Goal: Check status: Check status

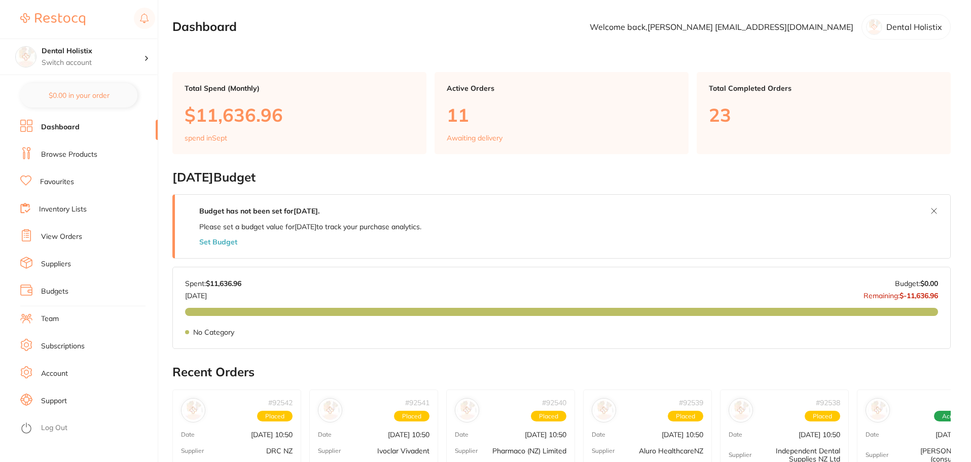
click at [348, 39] on section "Dashboard Welcome back, [PERSON_NAME] [EMAIL_ADDRESS][DOMAIN_NAME] Dental Holis…" at bounding box center [561, 26] width 778 height 25
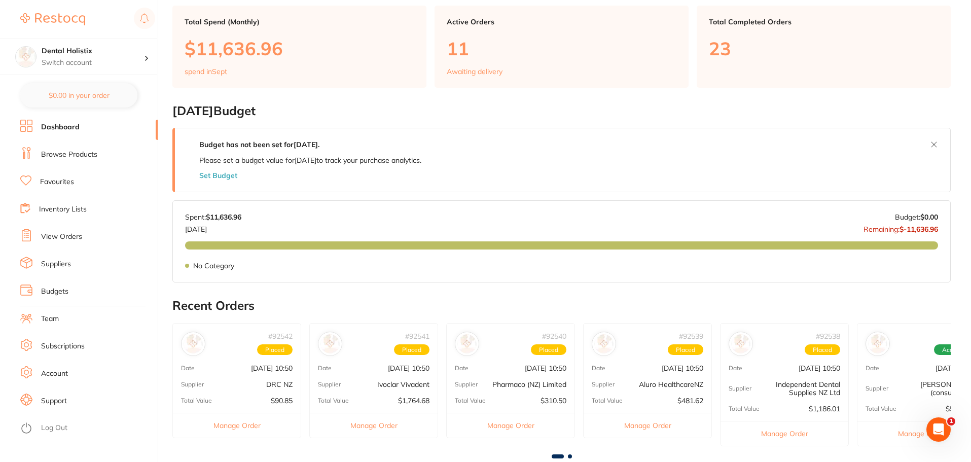
scroll to position [203, 0]
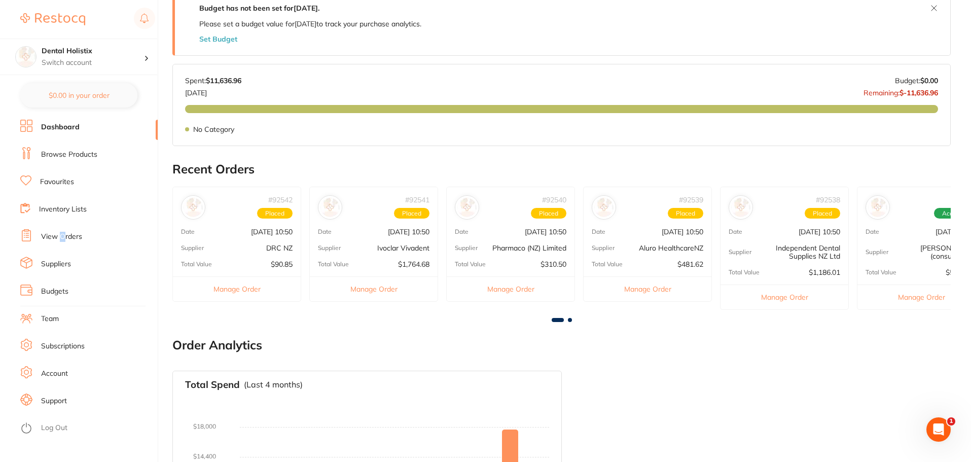
click at [62, 241] on link "View Orders" at bounding box center [61, 237] width 41 height 10
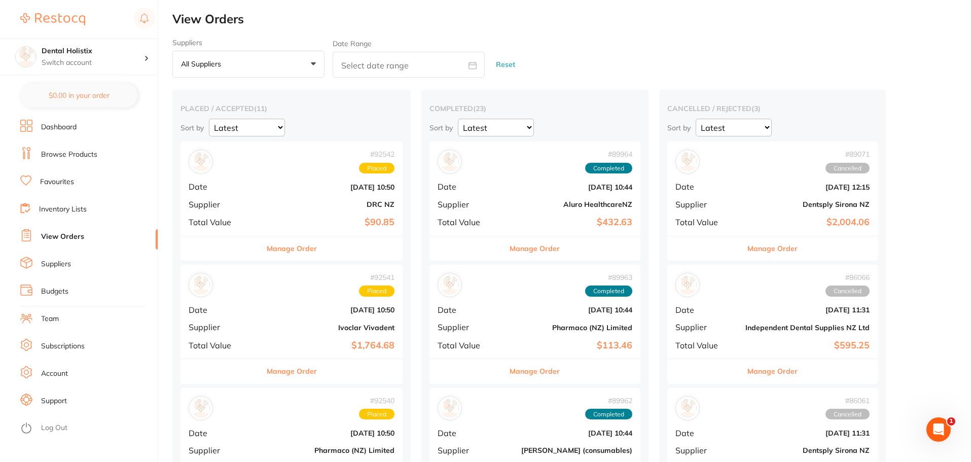
click at [298, 60] on button "All suppliers +0" at bounding box center [248, 64] width 152 height 27
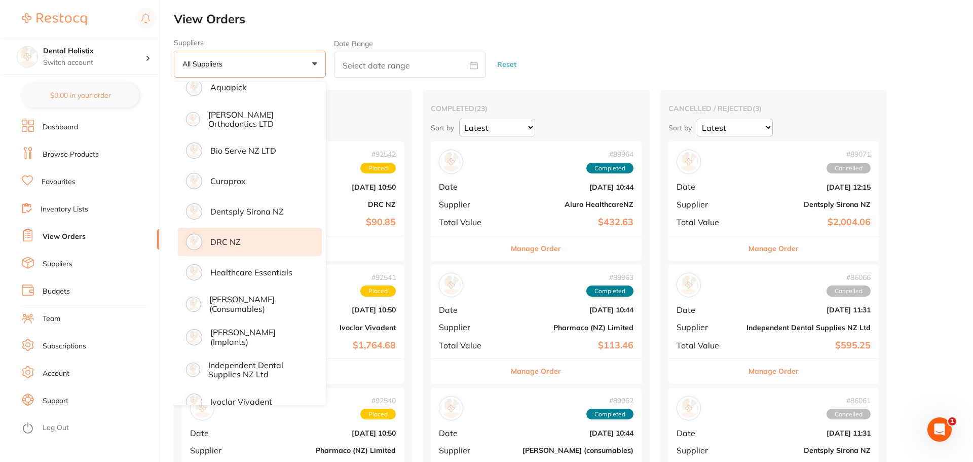
scroll to position [101, 0]
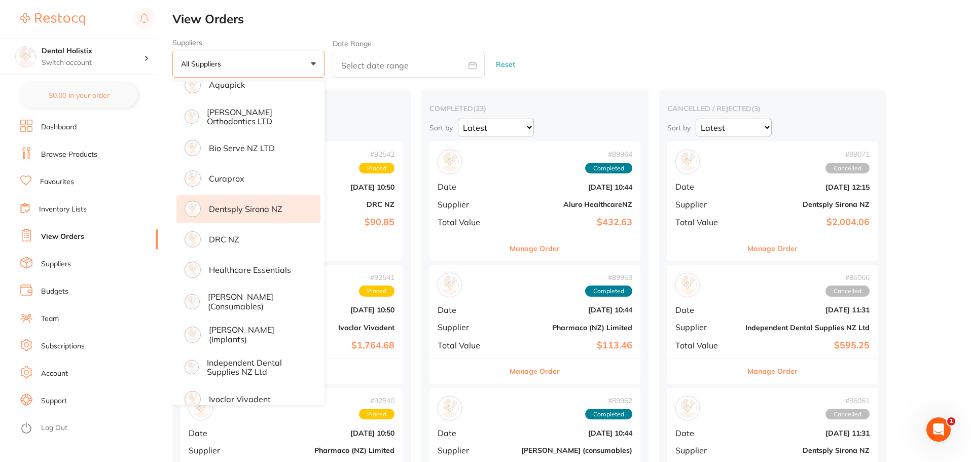
click at [240, 206] on p "Dentsply Sirona NZ" at bounding box center [246, 208] width 74 height 9
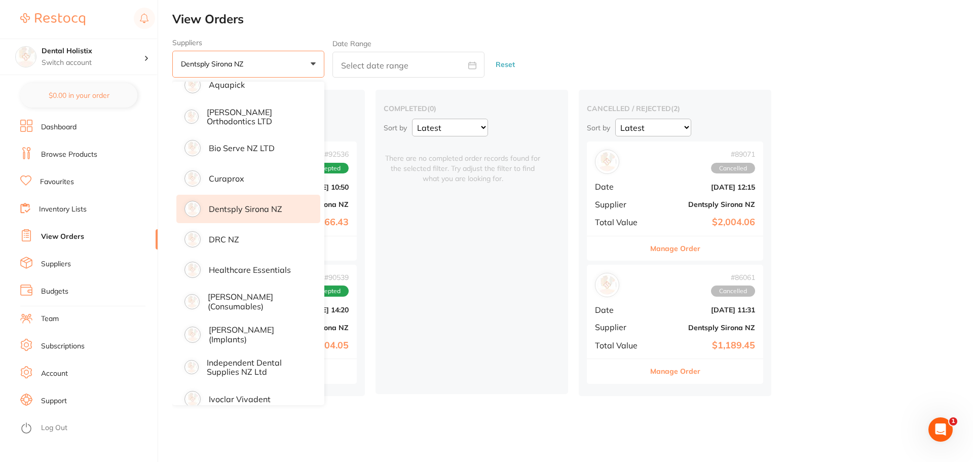
click at [655, 51] on div "Suppliers Dentsply Sirona NZ +0 All suppliers Aluro HealthcareNZ Amtech Aquapic…" at bounding box center [572, 59] width 801 height 40
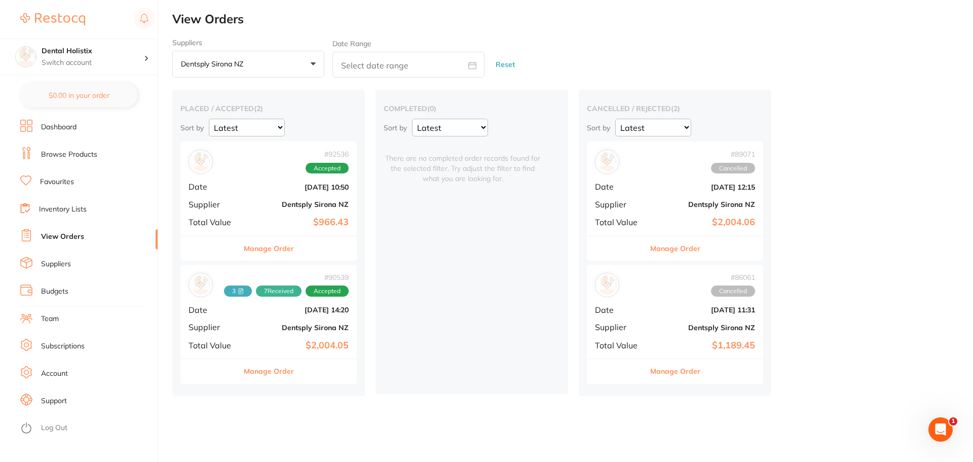
click at [236, 174] on div "# 92536 Accepted Date [DATE] 10:50 Supplier Dentsply [GEOGRAPHIC_DATA] NZ Total…" at bounding box center [268, 188] width 176 height 94
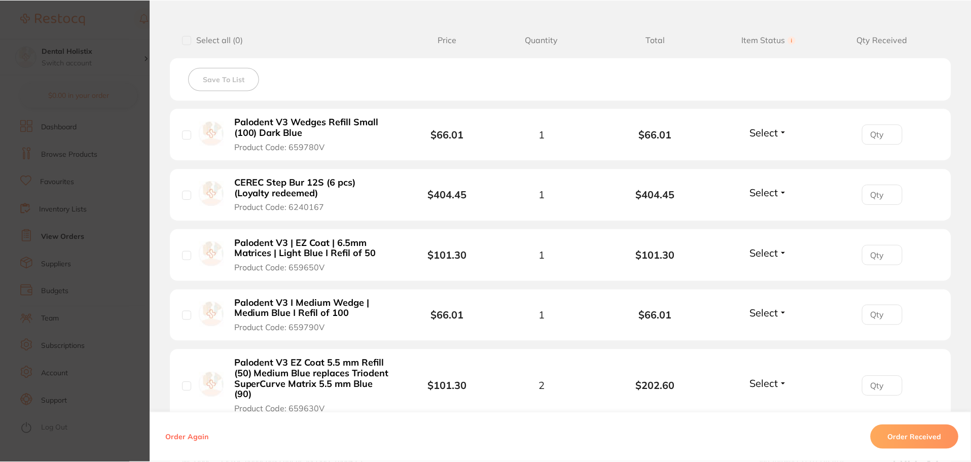
scroll to position [253, 0]
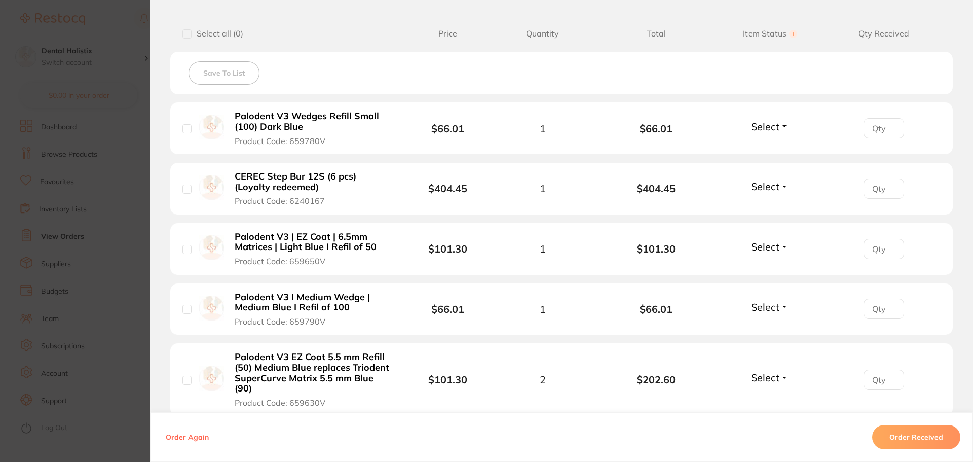
click at [770, 182] on span "Select" at bounding box center [765, 186] width 28 height 13
click at [774, 207] on span "Received" at bounding box center [770, 208] width 26 height 8
click at [763, 241] on span "Select" at bounding box center [763, 246] width 28 height 13
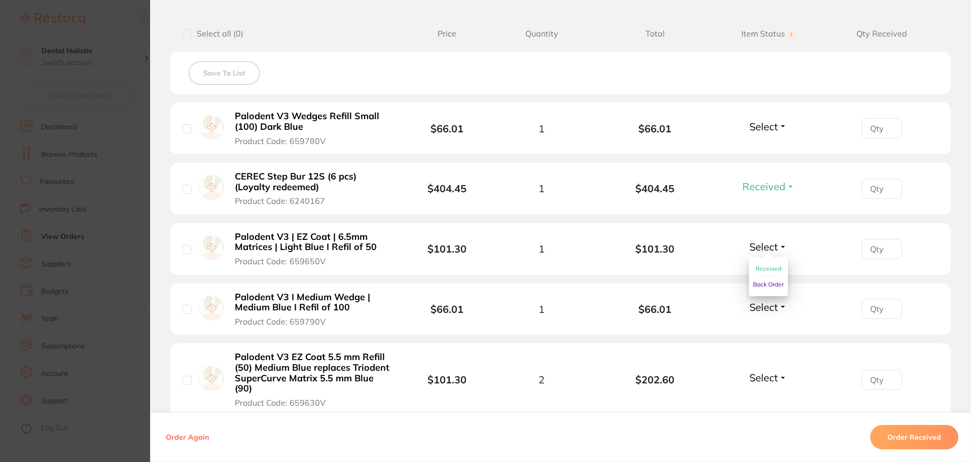
click at [770, 267] on span "Received" at bounding box center [768, 269] width 26 height 8
click at [772, 132] on span "Select" at bounding box center [763, 126] width 28 height 13
drag, startPoint x: 779, startPoint y: 150, endPoint x: 774, endPoint y: 147, distance: 5.7
click at [777, 149] on ul "Received Back Order" at bounding box center [768, 156] width 39 height 39
click at [773, 146] on span "Received" at bounding box center [768, 148] width 26 height 8
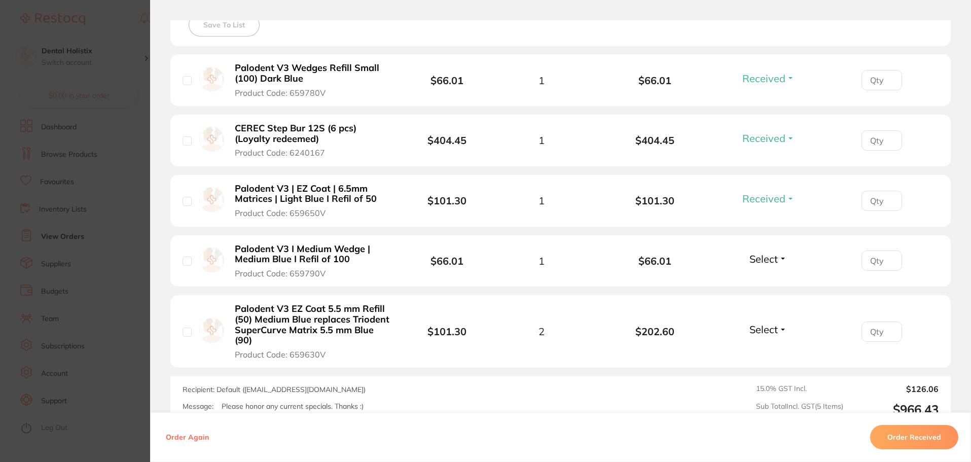
scroll to position [304, 0]
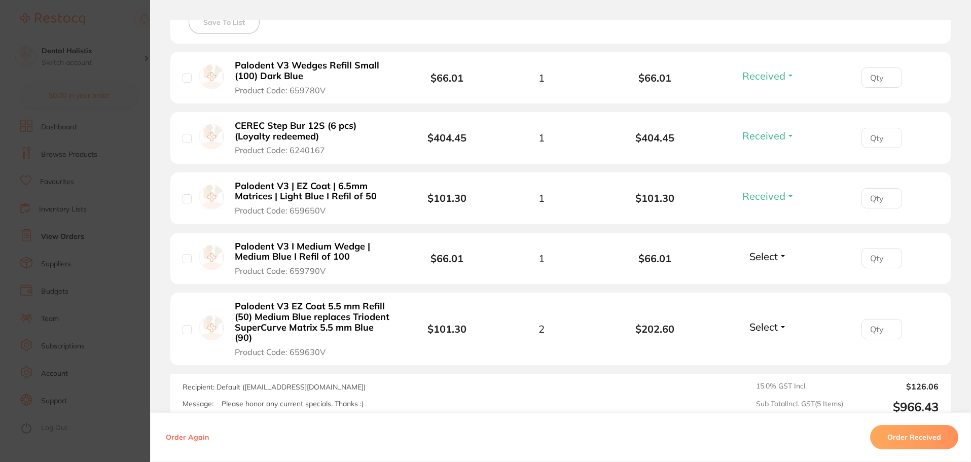
click at [756, 255] on span "Select" at bounding box center [763, 256] width 28 height 13
click at [773, 277] on span "Received" at bounding box center [768, 278] width 26 height 8
click at [773, 325] on span "Select" at bounding box center [763, 326] width 28 height 13
click at [767, 318] on span "Received" at bounding box center [768, 318] width 26 height 0
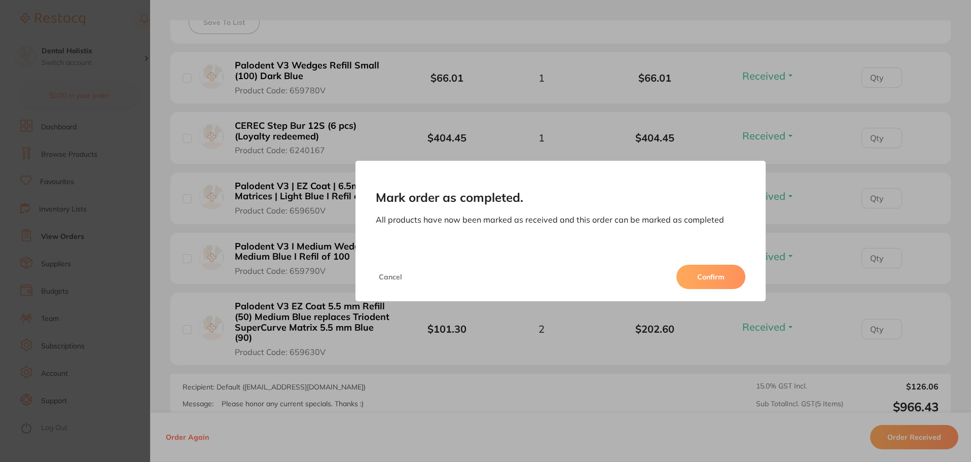
click at [709, 277] on button "Confirm" at bounding box center [710, 277] width 69 height 24
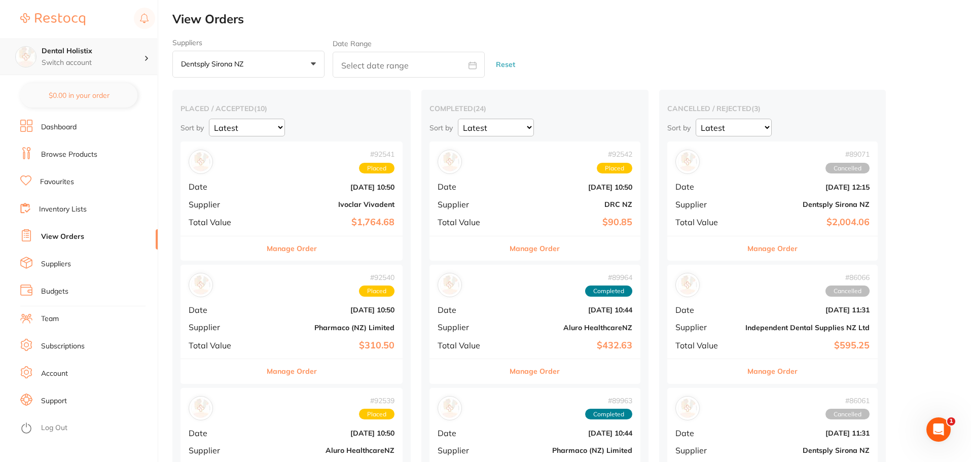
click at [132, 54] on h4 "Dental Holistix" at bounding box center [93, 51] width 102 height 10
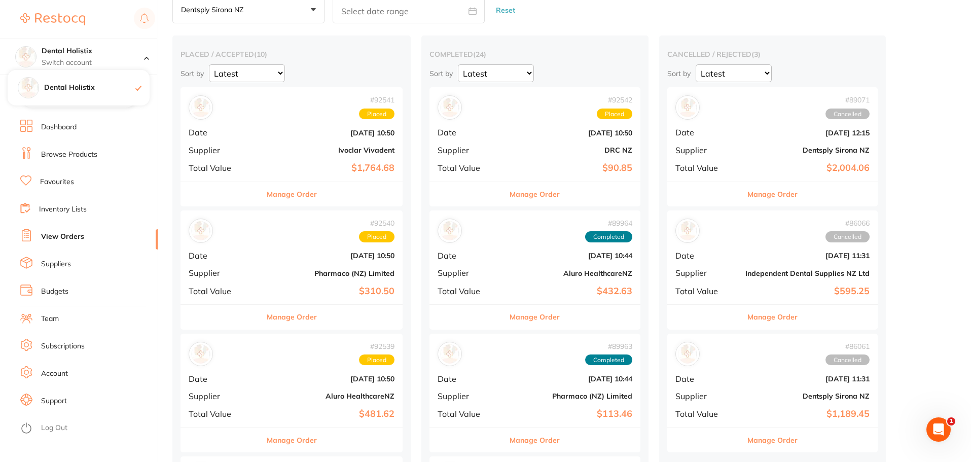
scroll to position [51, 0]
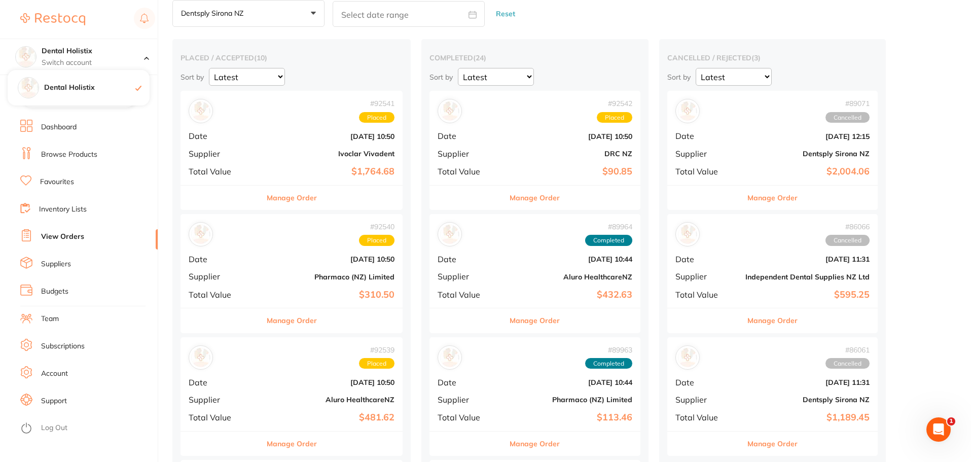
click at [57, 18] on img at bounding box center [52, 19] width 65 height 12
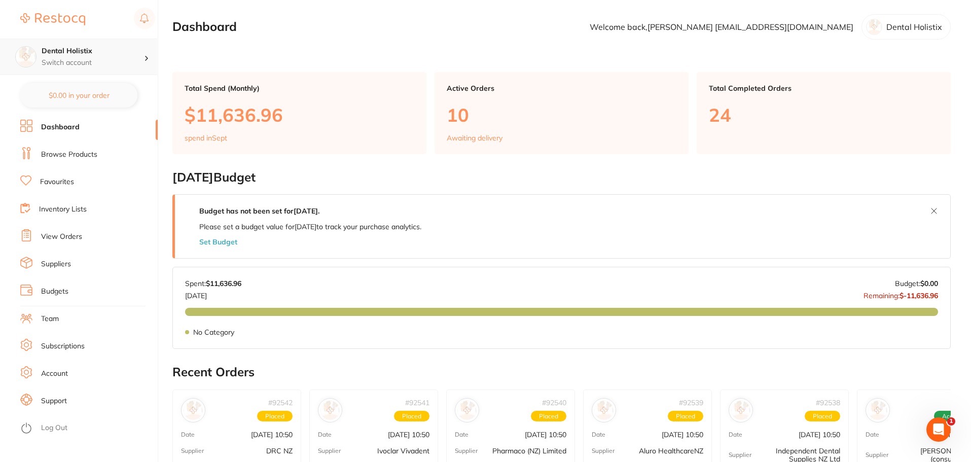
click at [144, 53] on div at bounding box center [150, 56] width 13 height 9
click at [880, 26] on div at bounding box center [874, 27] width 16 height 16
click at [910, 29] on p "Dental Holistix" at bounding box center [914, 26] width 56 height 9
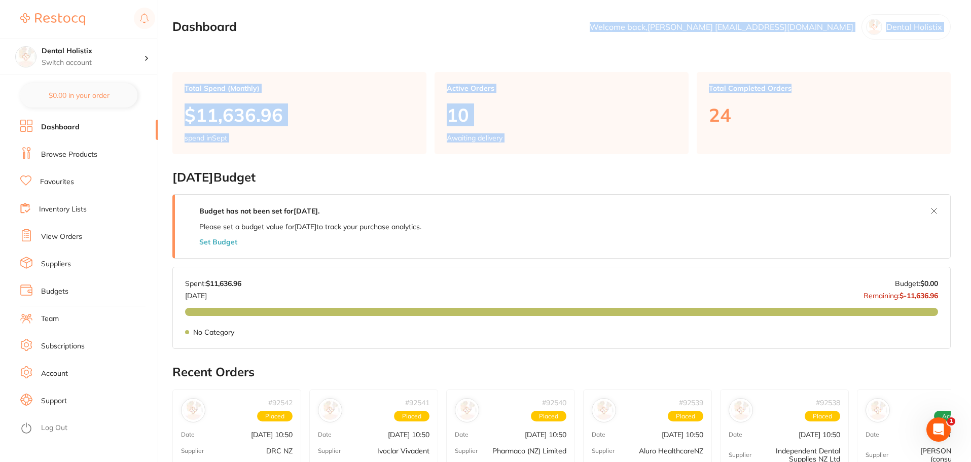
drag, startPoint x: 608, startPoint y: 25, endPoint x: 785, endPoint y: 50, distance: 178.7
click at [803, 59] on main "Dashboard Welcome back, [PERSON_NAME] [EMAIL_ADDRESS][DOMAIN_NAME] Dental Holis…" at bounding box center [571, 405] width 798 height 811
click at [57, 423] on li "Log Out" at bounding box center [87, 427] width 134 height 15
